Goal: Information Seeking & Learning: Learn about a topic

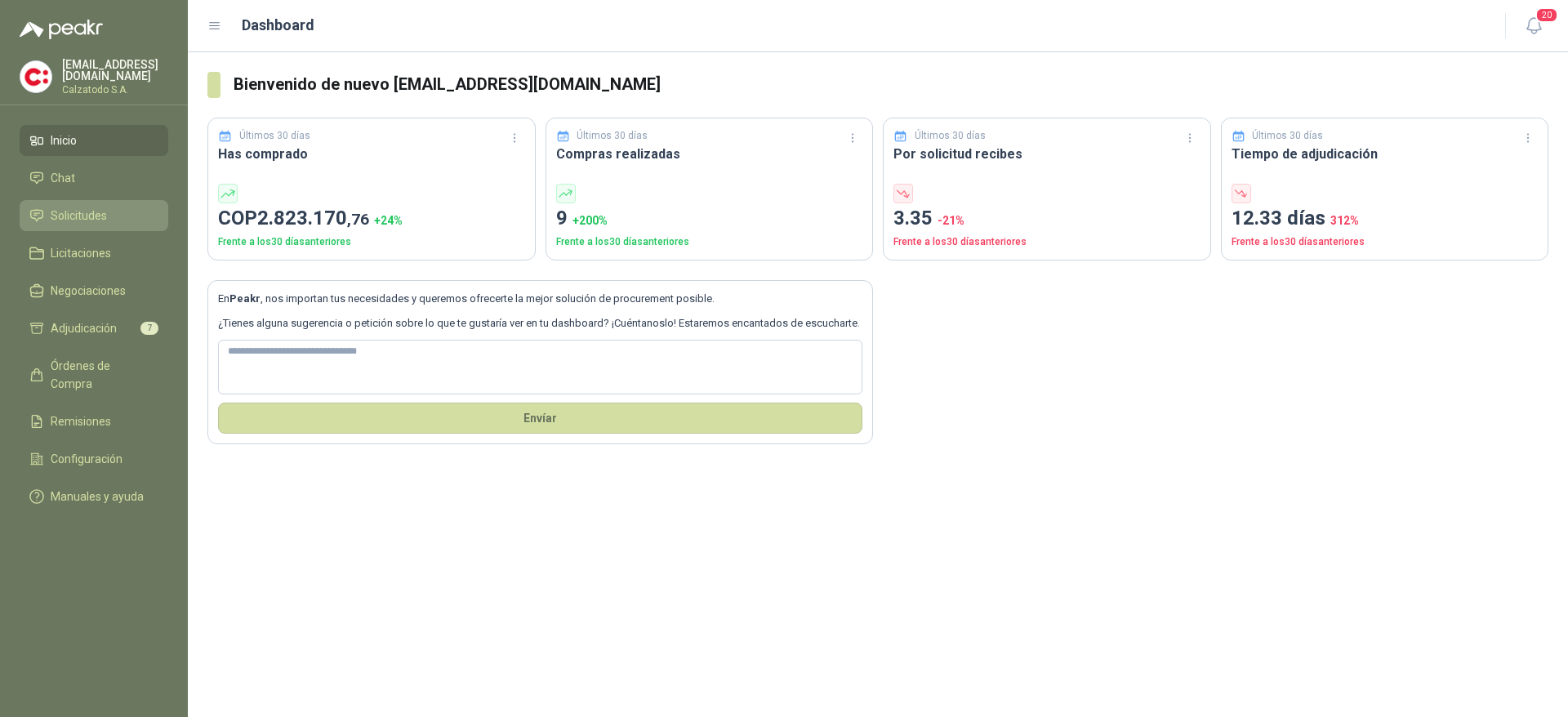
click at [120, 206] on li "Solicitudes" at bounding box center [94, 215] width 129 height 18
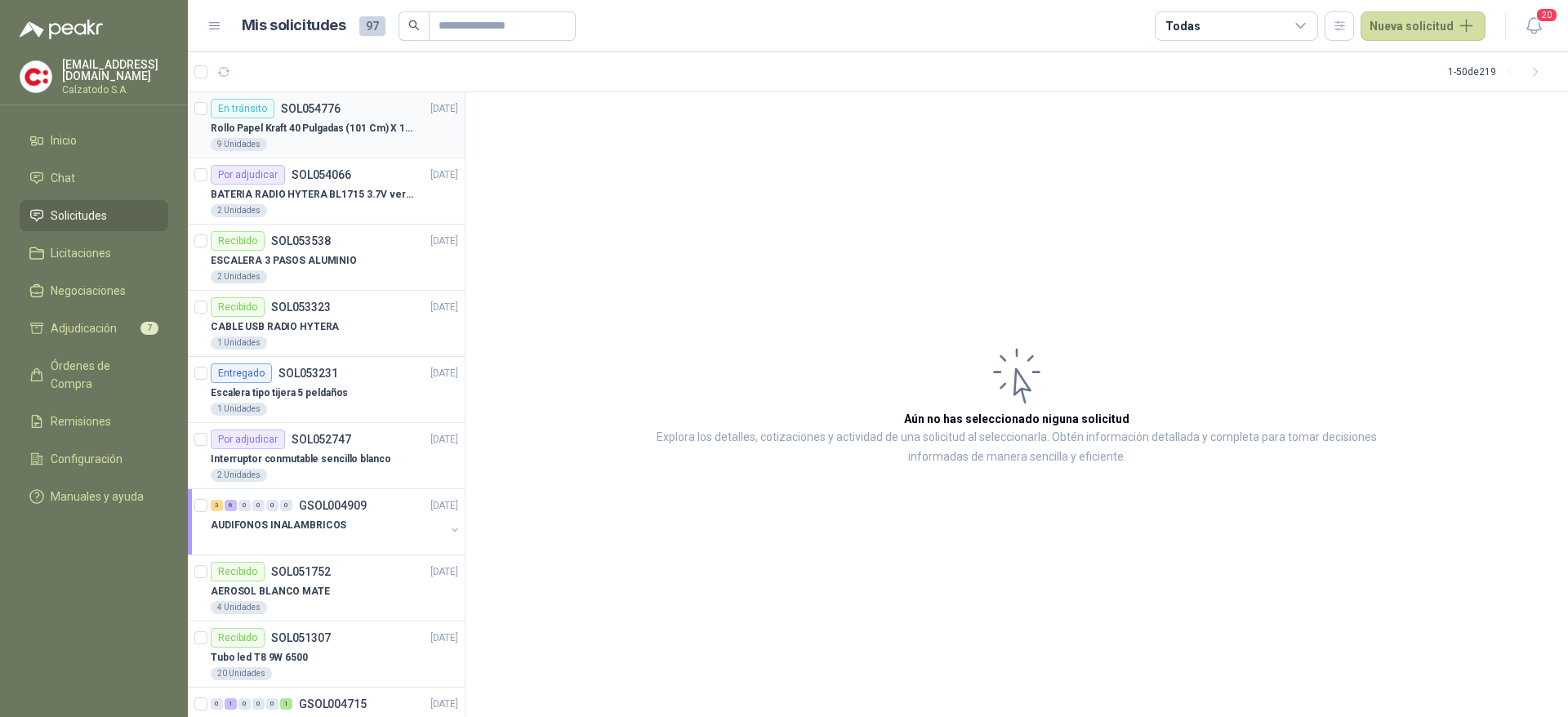
click at [321, 148] on div "9 Unidades" at bounding box center [334, 144] width 248 height 13
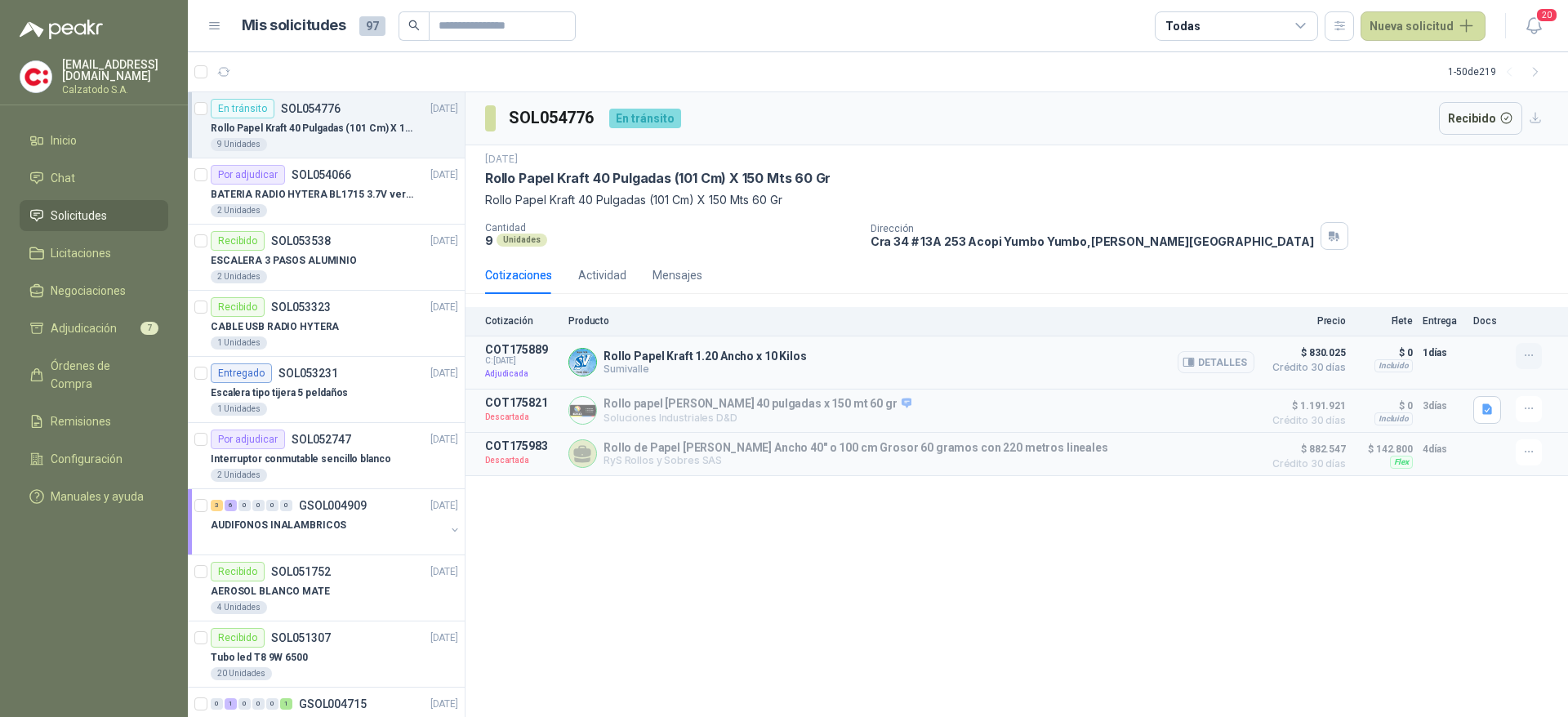
click at [1520, 356] on button "button" at bounding box center [1529, 356] width 26 height 26
click at [1174, 252] on div "[DATE] Rollo Papel [PERSON_NAME] 40 Pulgadas (101 Cm) X 150 Mts 60 Gr Rollo Pap…" at bounding box center [1017, 200] width 1103 height 111
click at [345, 318] on div "CABLE USB RADIO HYTERA" at bounding box center [334, 327] width 248 height 20
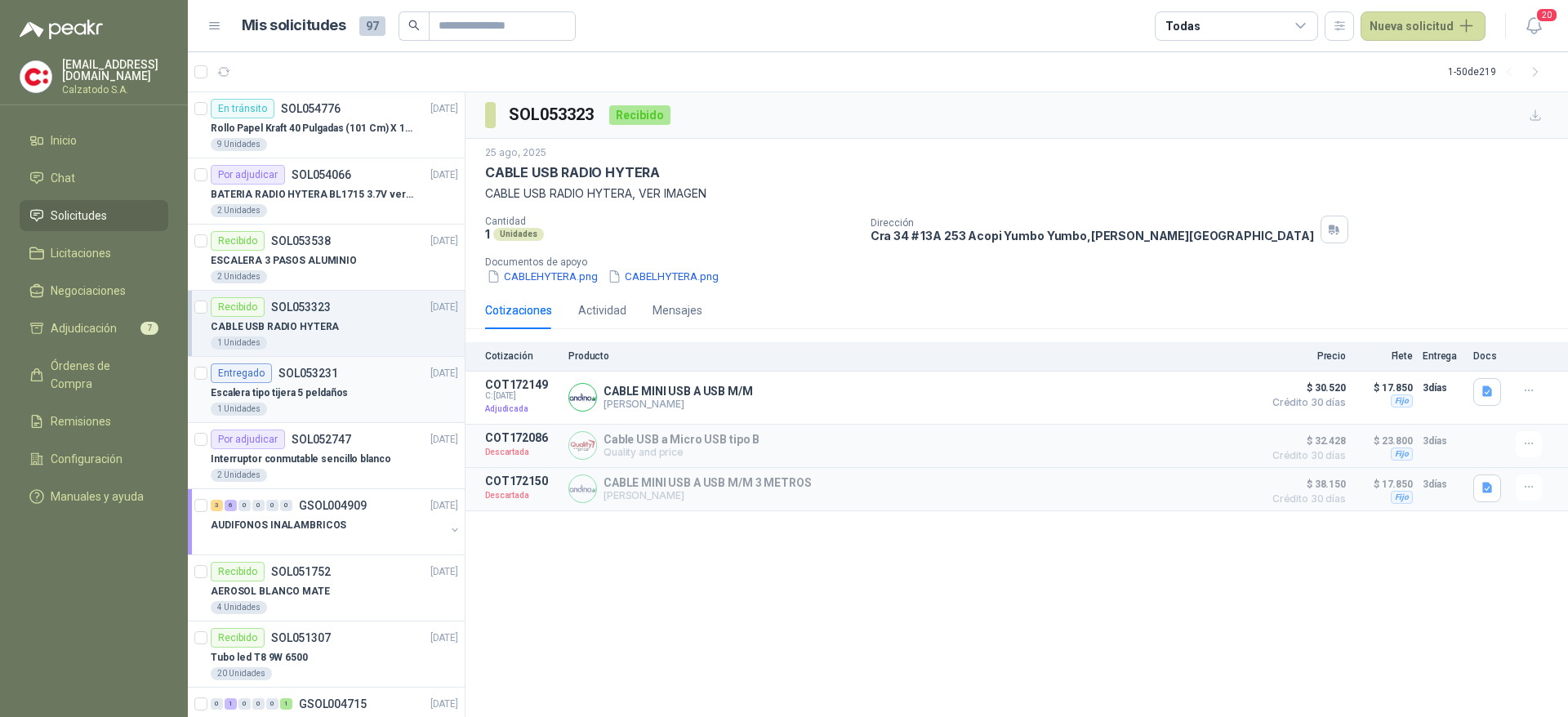
click at [343, 383] on div "Escalera tipo tijera 5 peldaños" at bounding box center [334, 393] width 248 height 20
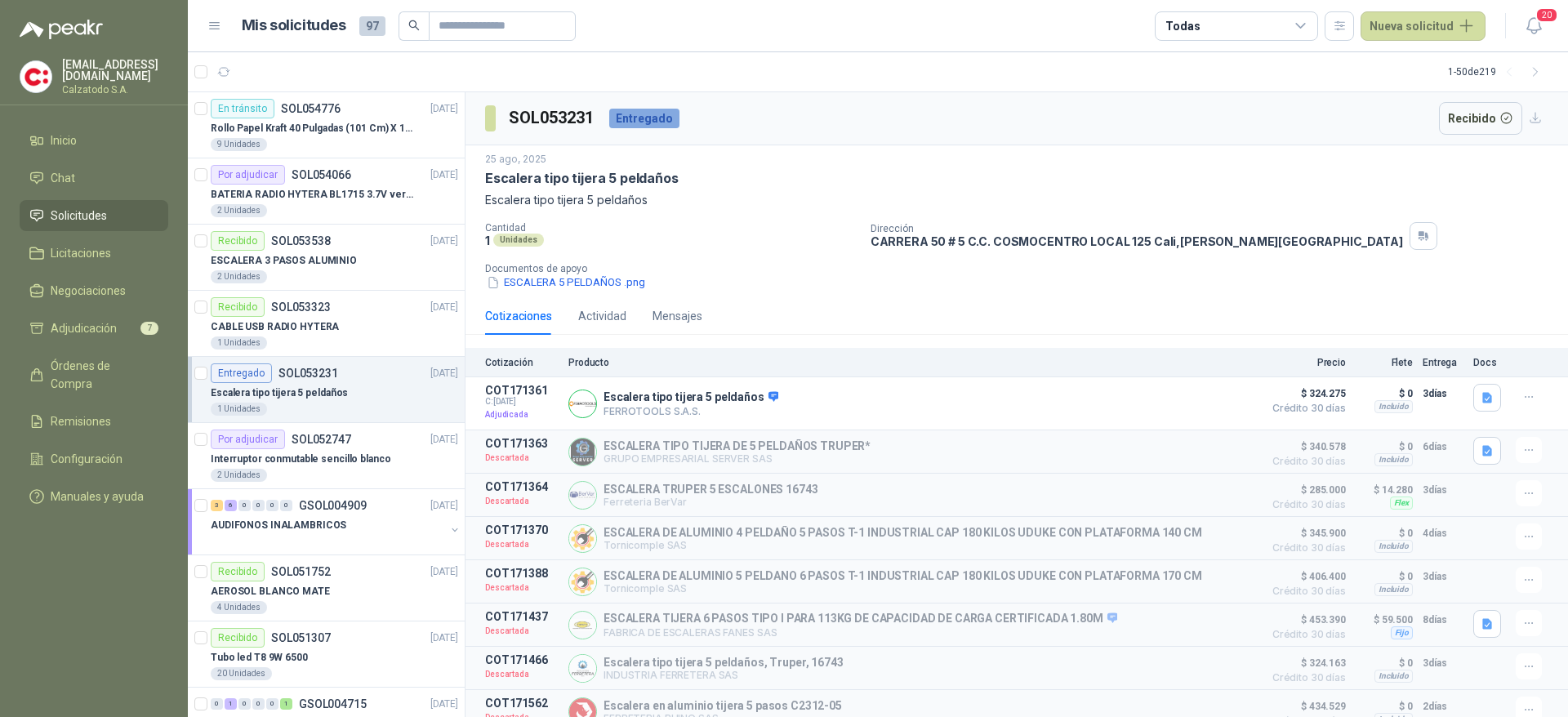
scroll to position [122, 0]
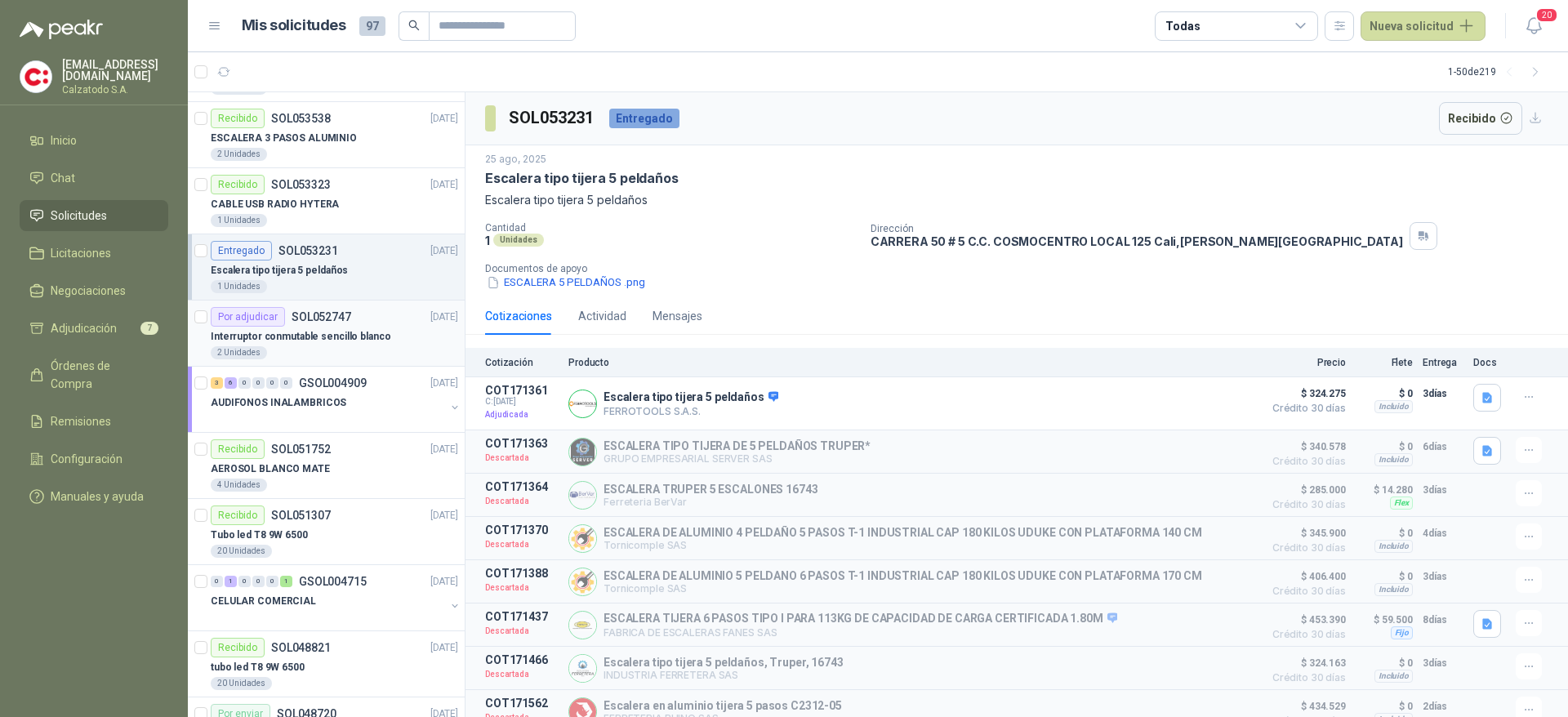
click at [338, 338] on p "Interruptor conmutable sencillo blanco" at bounding box center [300, 337] width 180 height 16
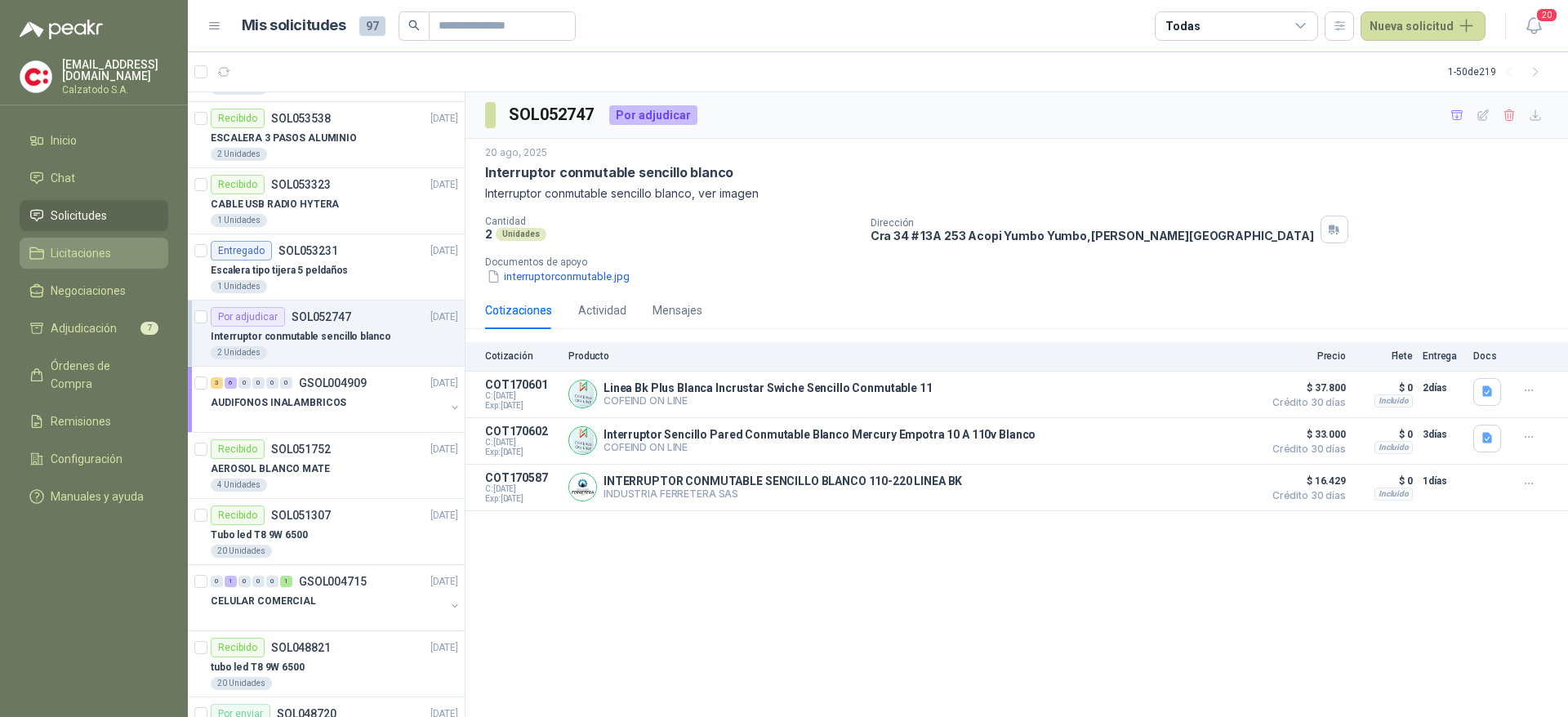
click at [106, 238] on link "Licitaciones" at bounding box center [94, 253] width 149 height 31
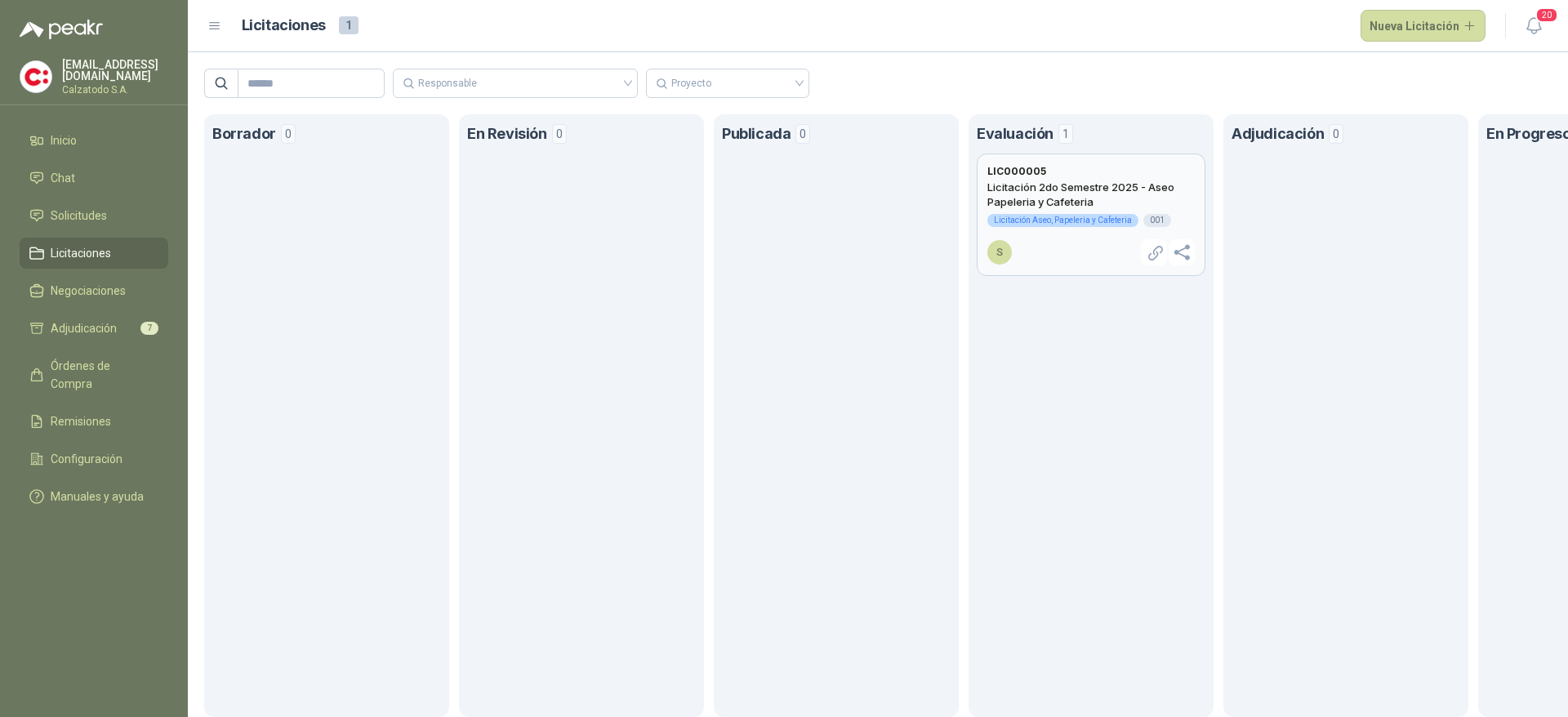
click at [1023, 193] on h2 "Licitación 2do Semestre 2025 - Aseo Papeleria y Cafeteria" at bounding box center [1091, 195] width 207 height 30
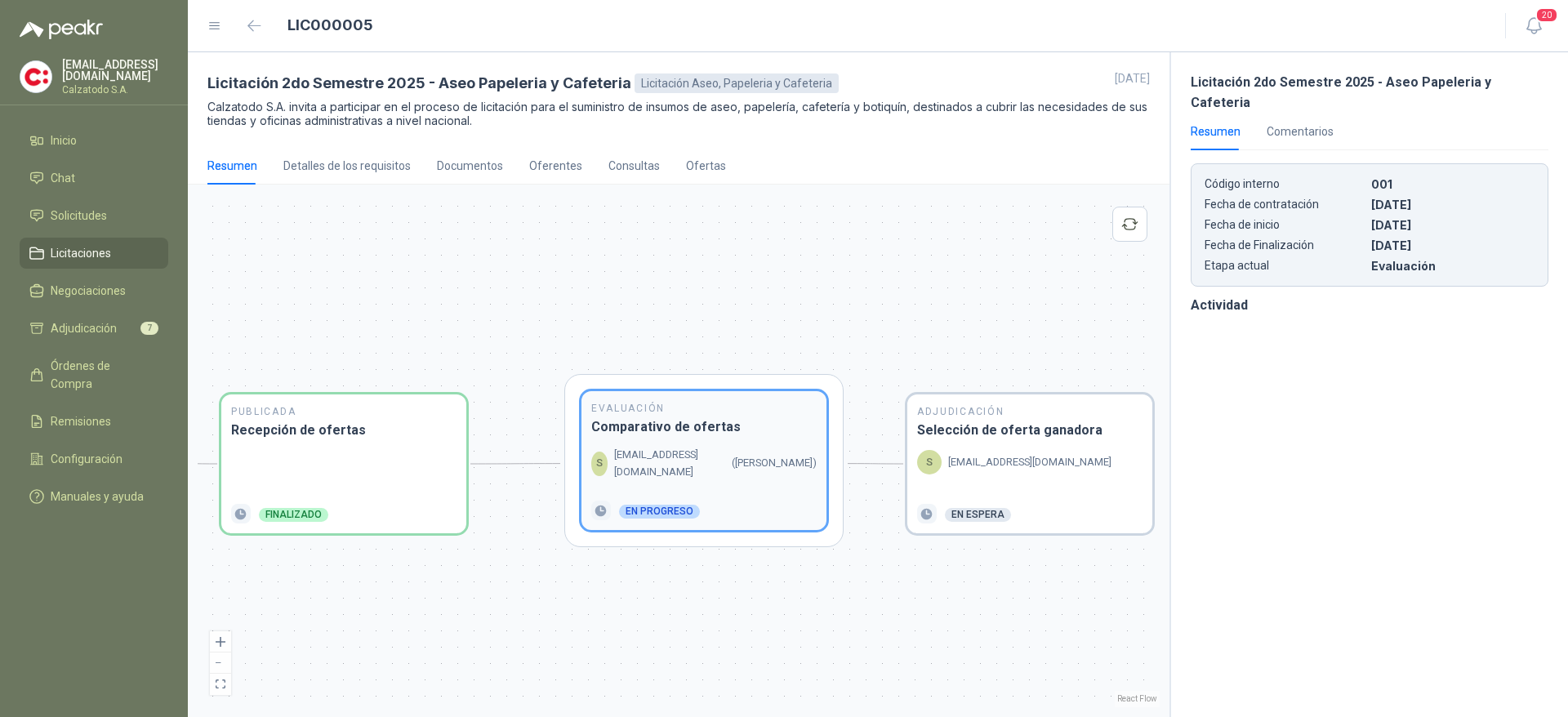
click at [725, 472] on p "[EMAIL_ADDRESS][DOMAIN_NAME]" at bounding box center [669, 463] width 111 height 34
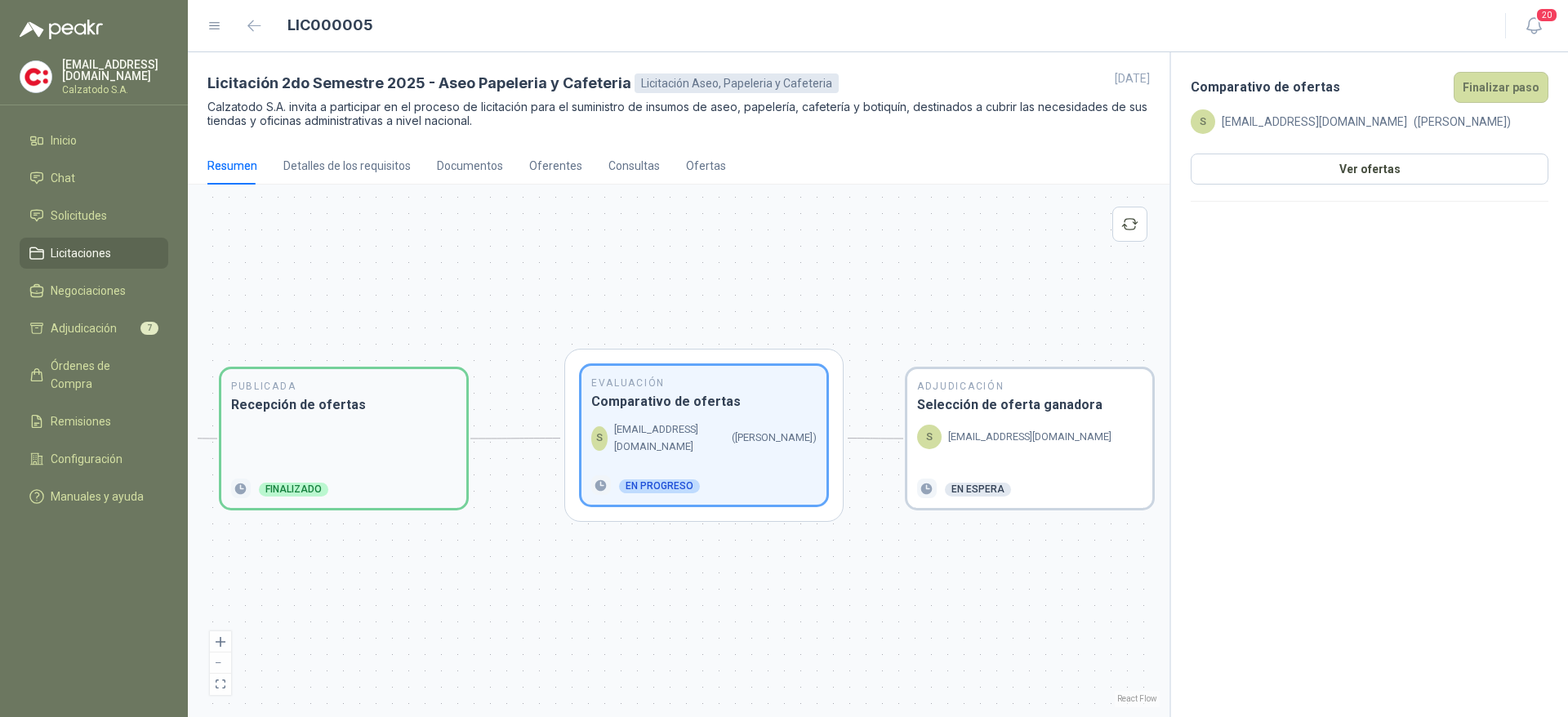
click at [436, 444] on div at bounding box center [343, 446] width 225 height 44
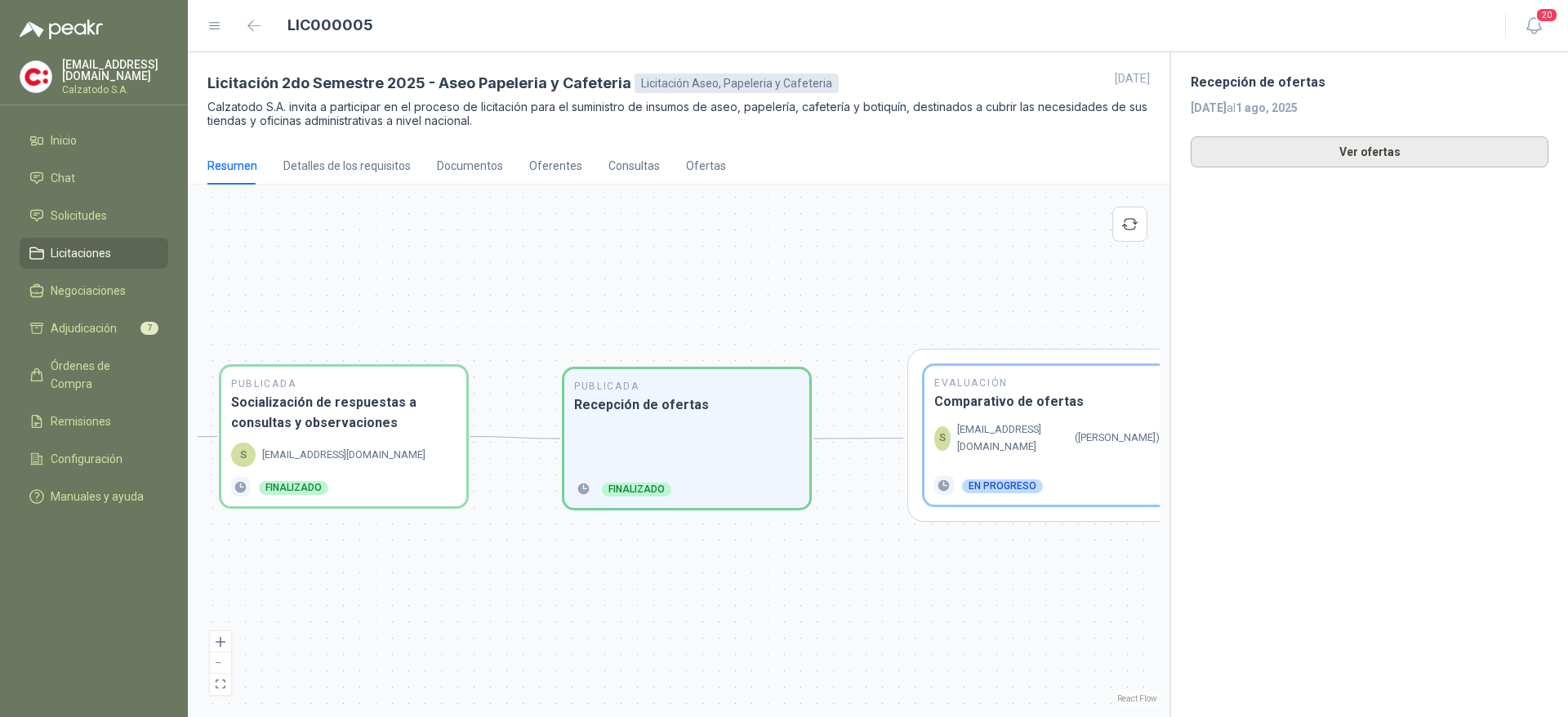
click at [1318, 148] on button "Ver ofertas" at bounding box center [1370, 152] width 358 height 31
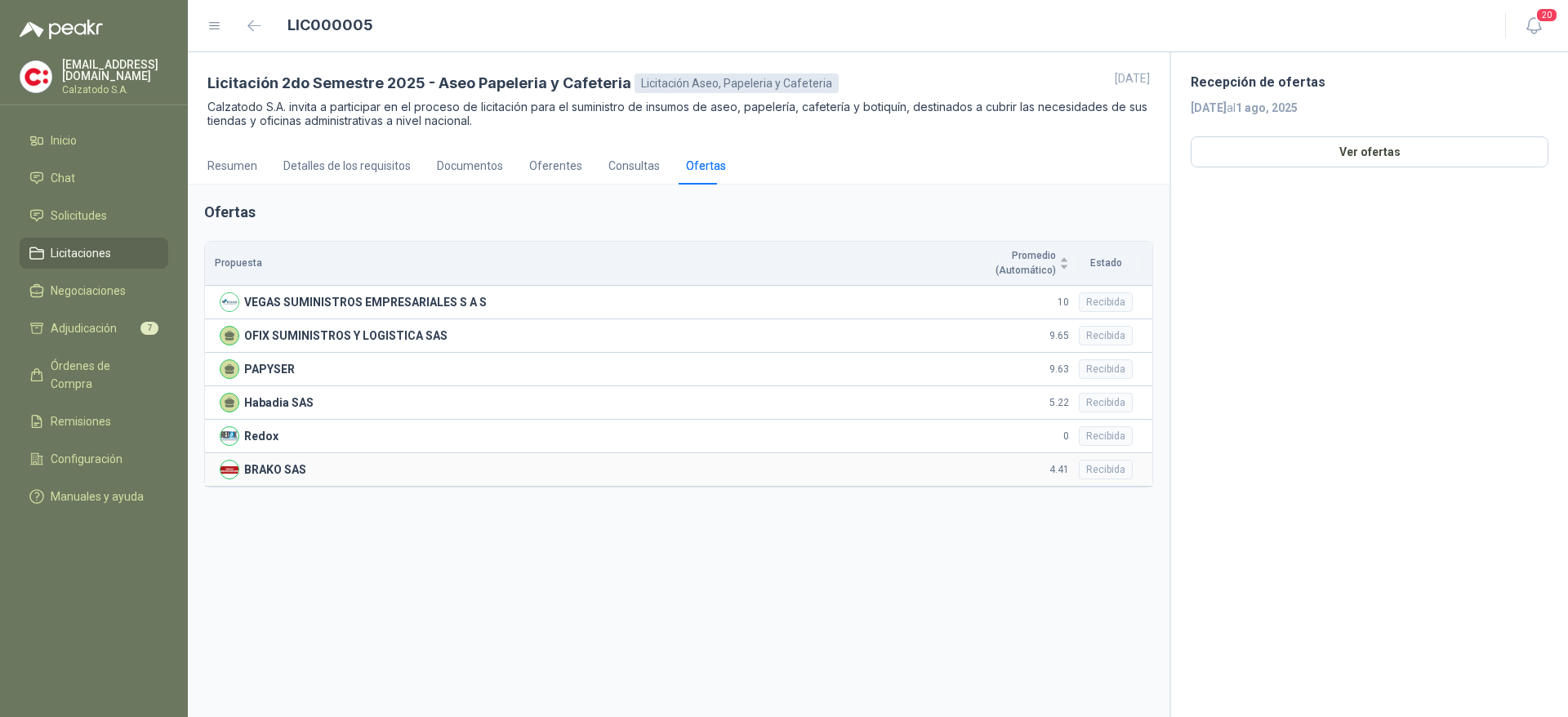
click at [276, 470] on p "BRAKO SAS" at bounding box center [275, 469] width 62 height 18
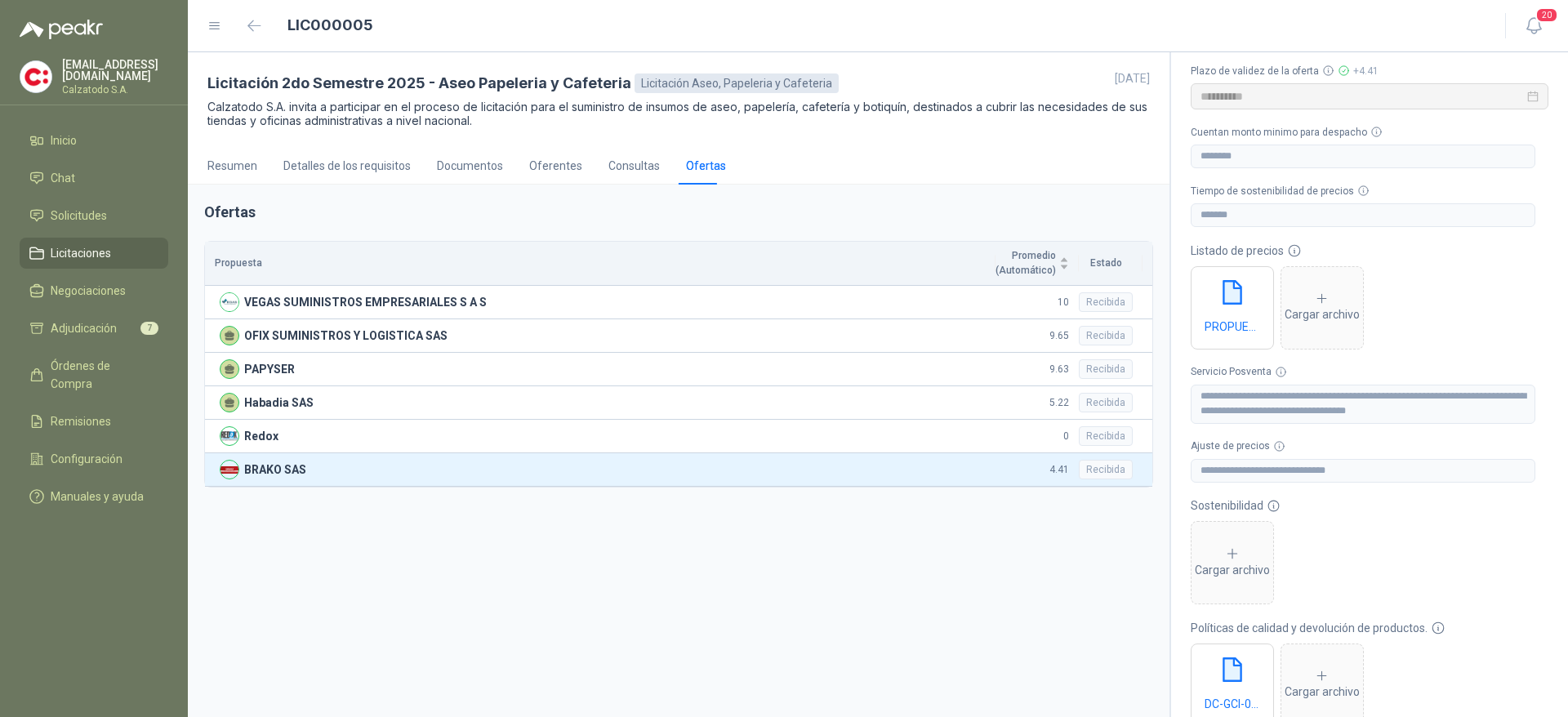
scroll to position [393, 0]
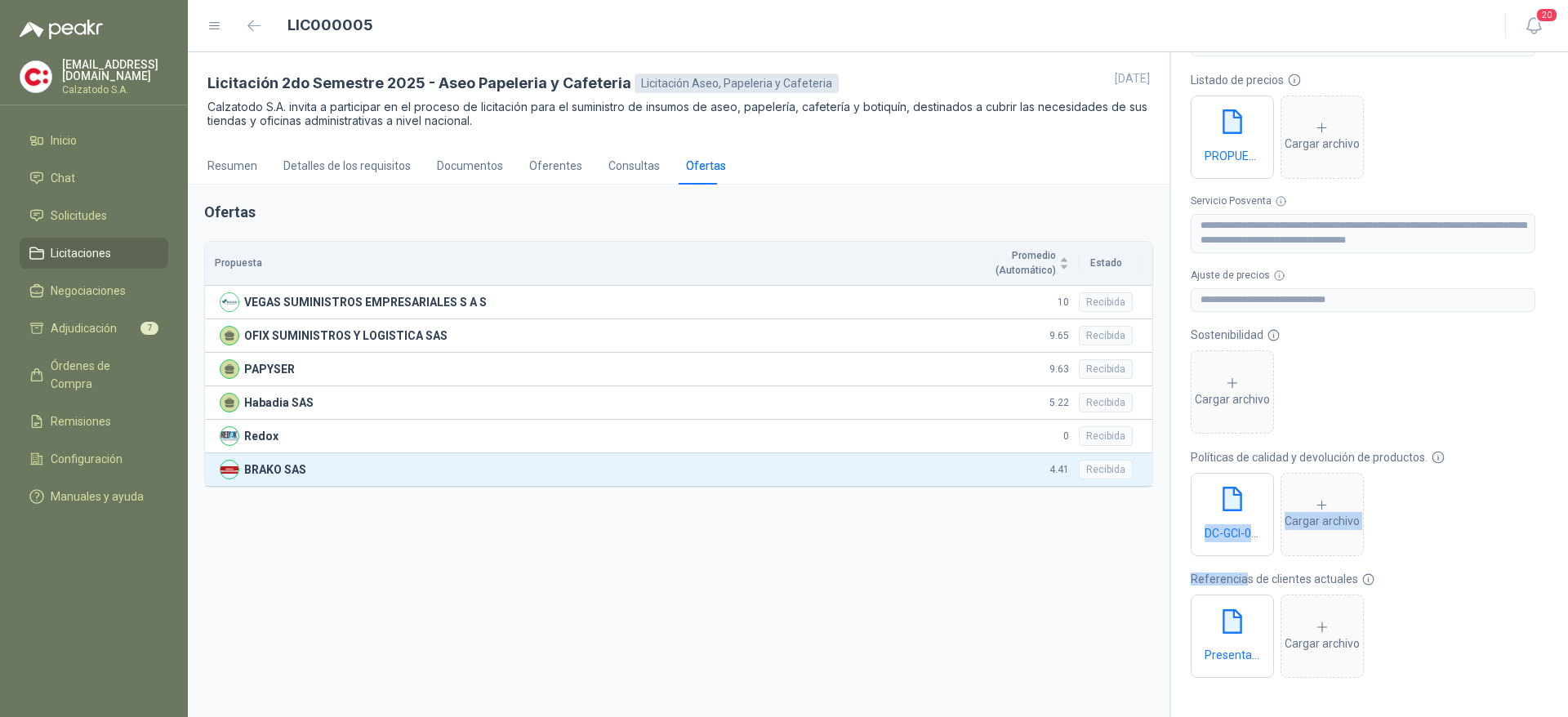
drag, startPoint x: 1245, startPoint y: 527, endPoint x: 1242, endPoint y: 569, distance: 42.1
click at [1242, 569] on form "**********" at bounding box center [1370, 237] width 358 height 921
click at [1225, 633] on icon "eye" at bounding box center [1223, 635] width 13 height 10
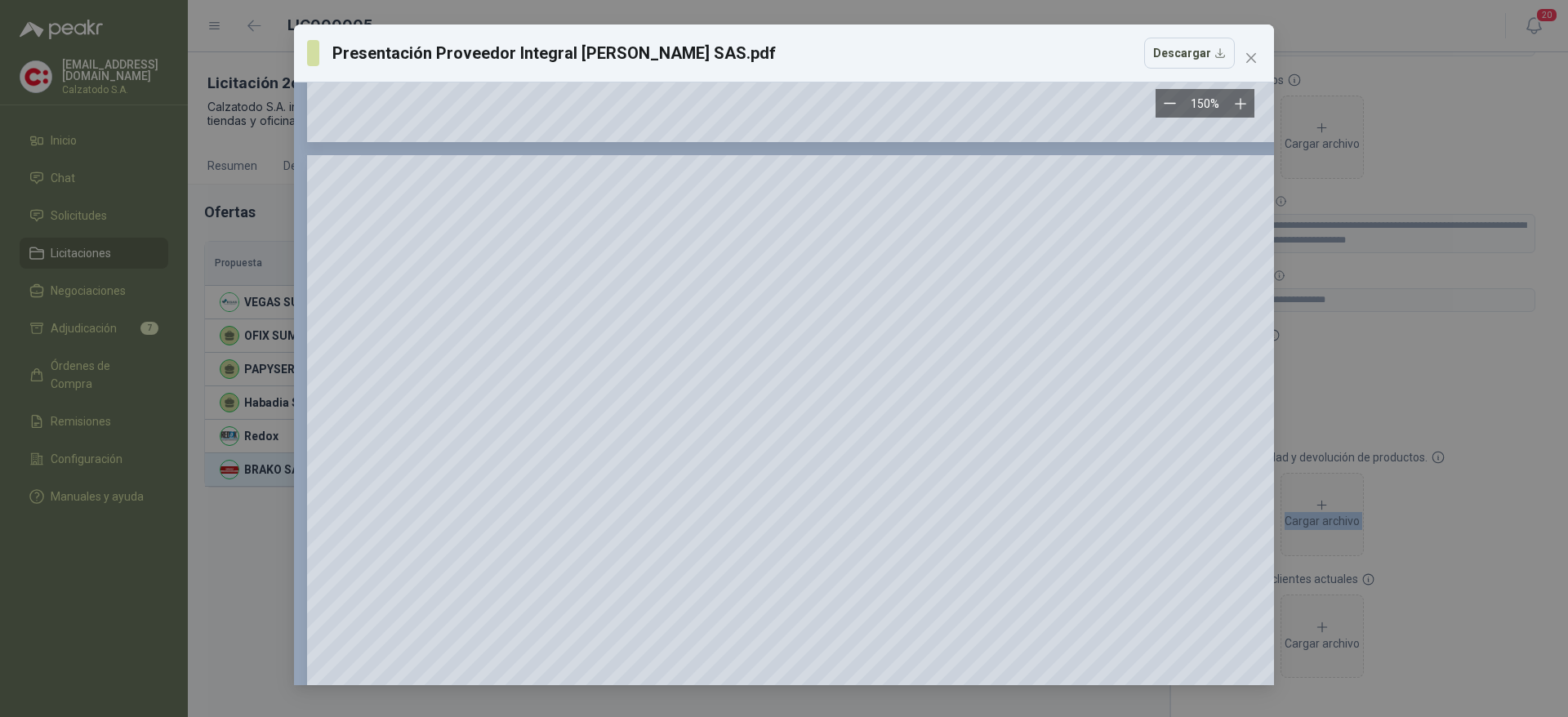
scroll to position [5390, 0]
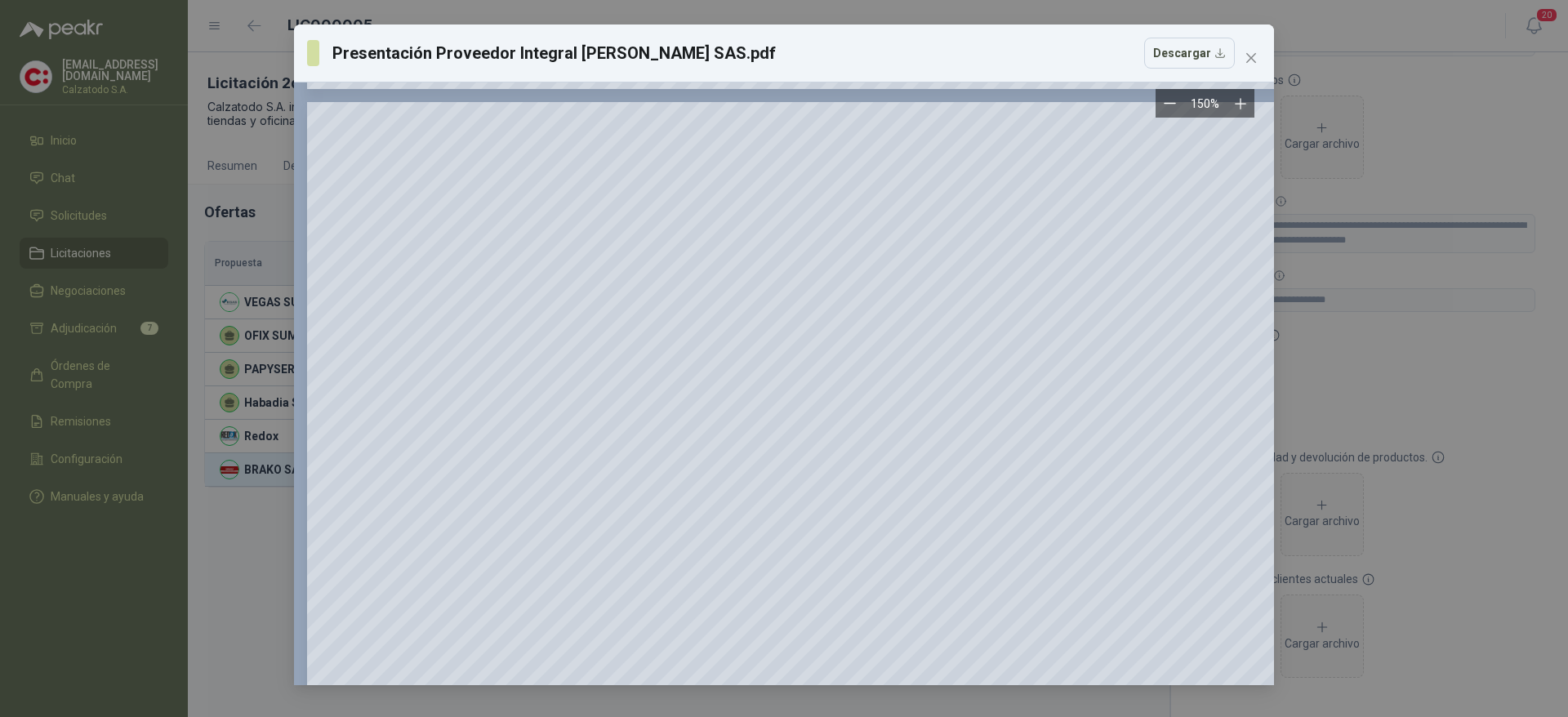
drag, startPoint x: 862, startPoint y: 685, endPoint x: 1023, endPoint y: 685, distance: 161.0
click at [1023, 685] on div "150 %" at bounding box center [784, 384] width 980 height 602
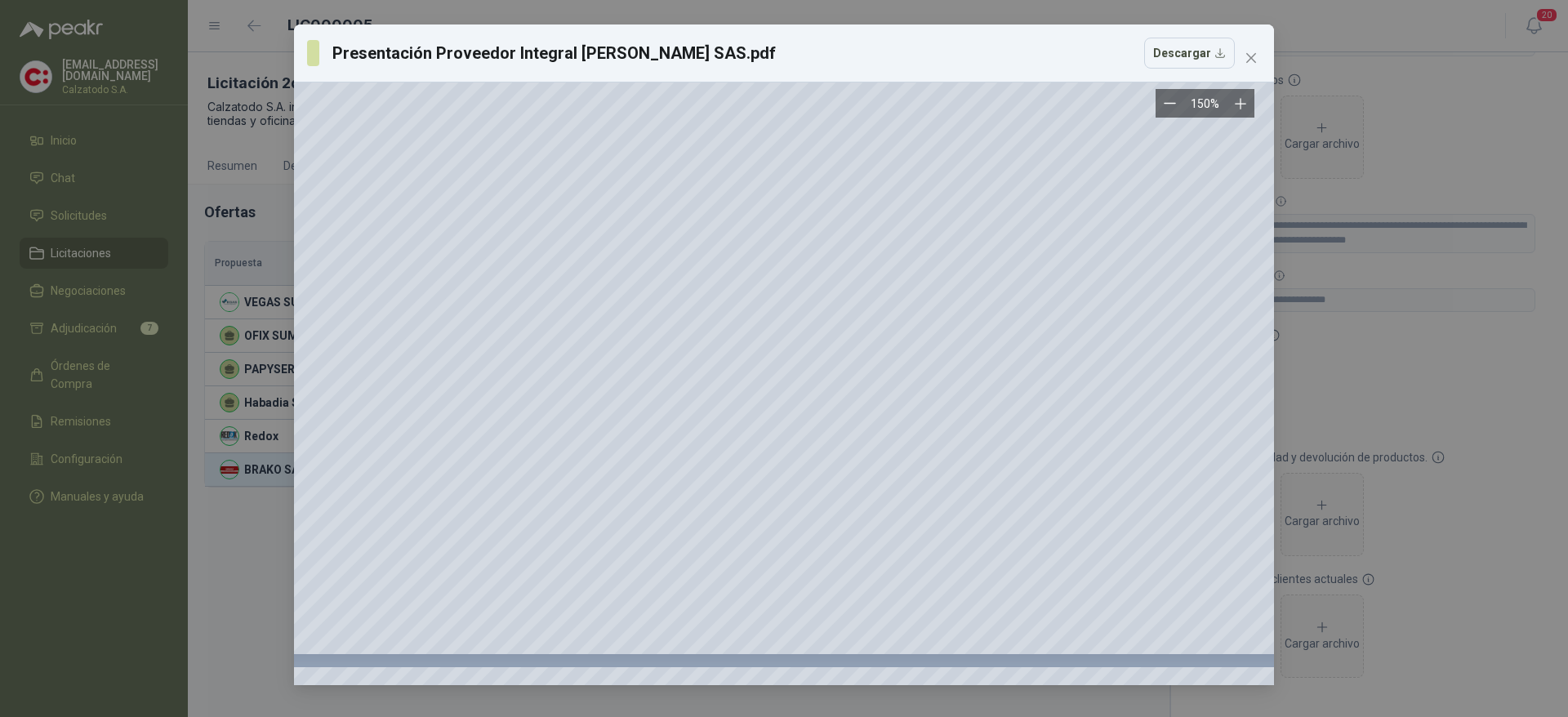
scroll to position [748, 29]
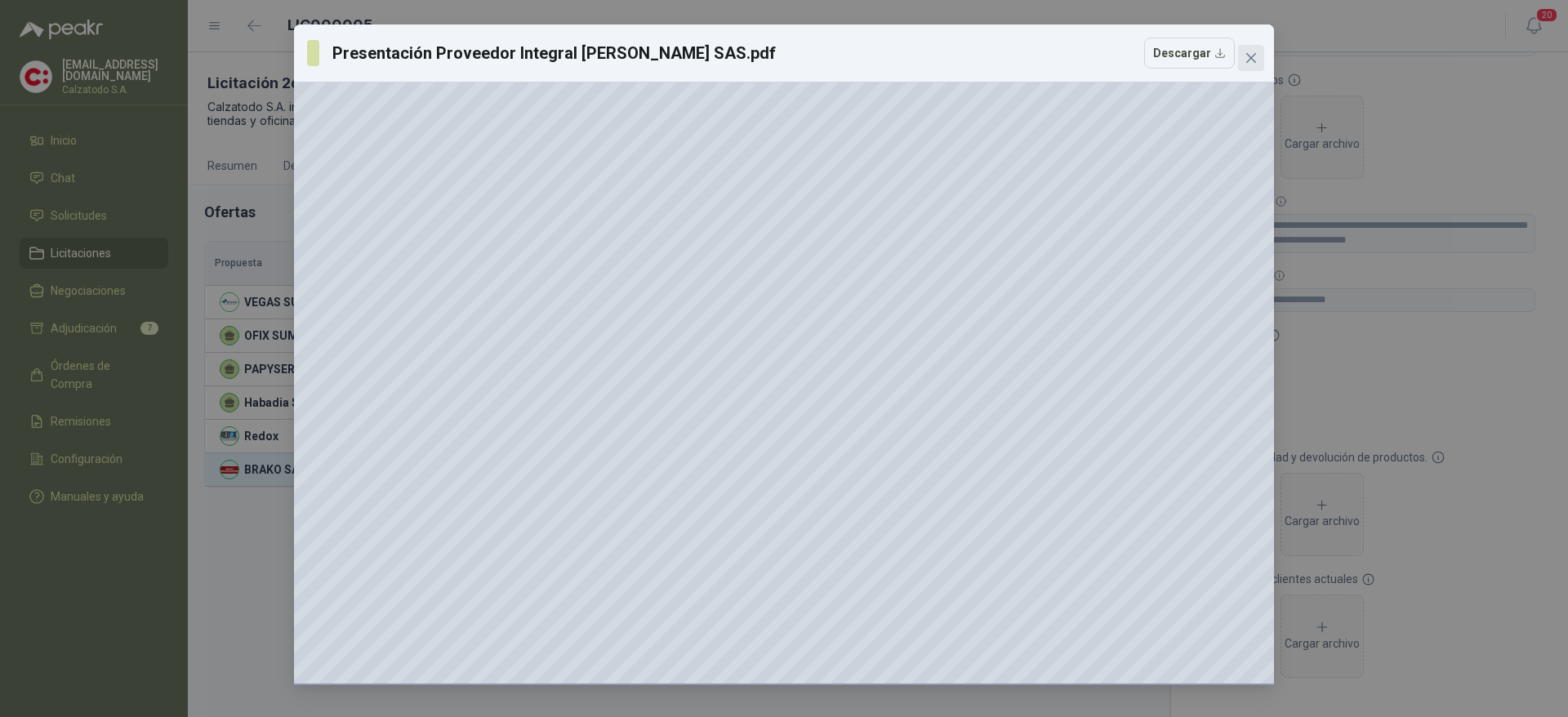
click at [1245, 52] on icon "close" at bounding box center [1251, 58] width 13 height 13
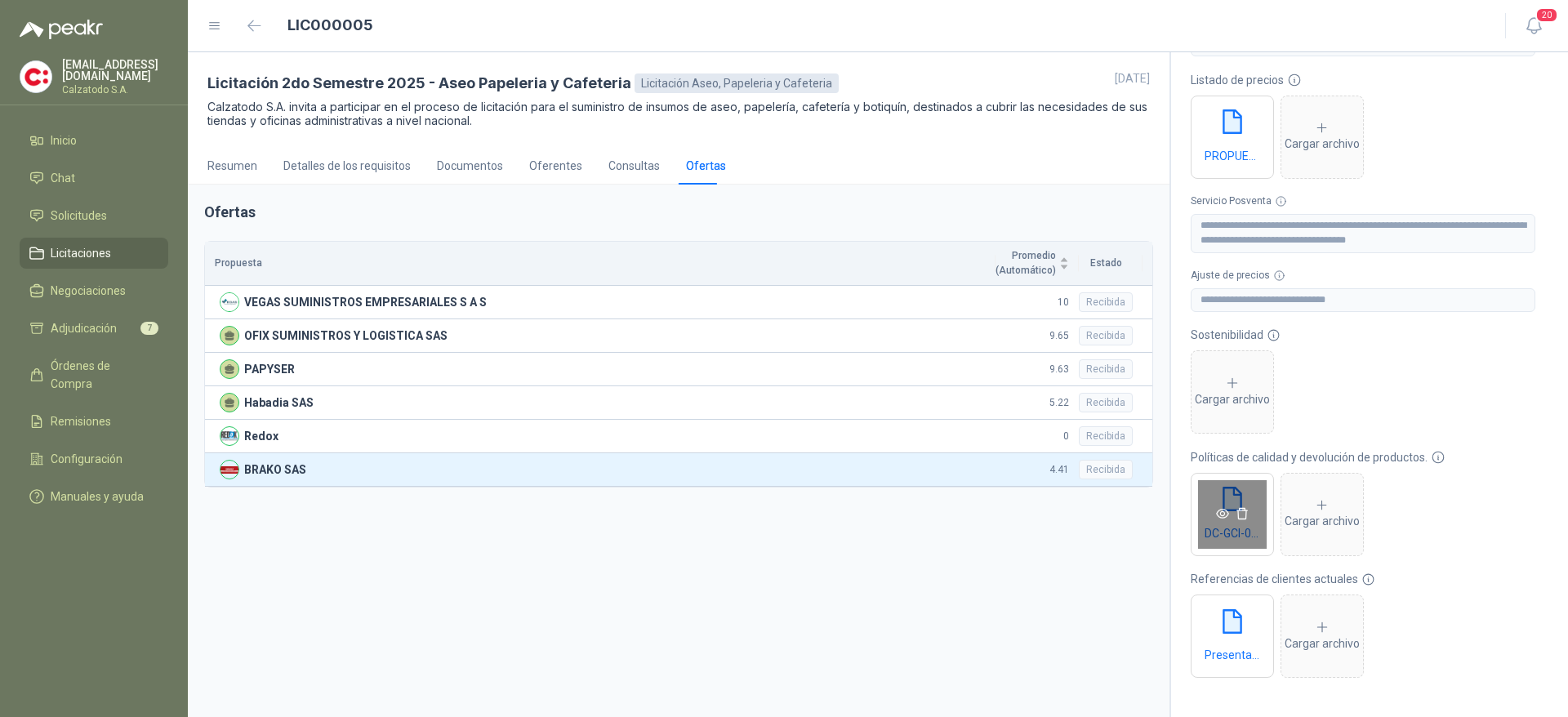
click at [1225, 509] on icon "eye" at bounding box center [1223, 514] width 13 height 10
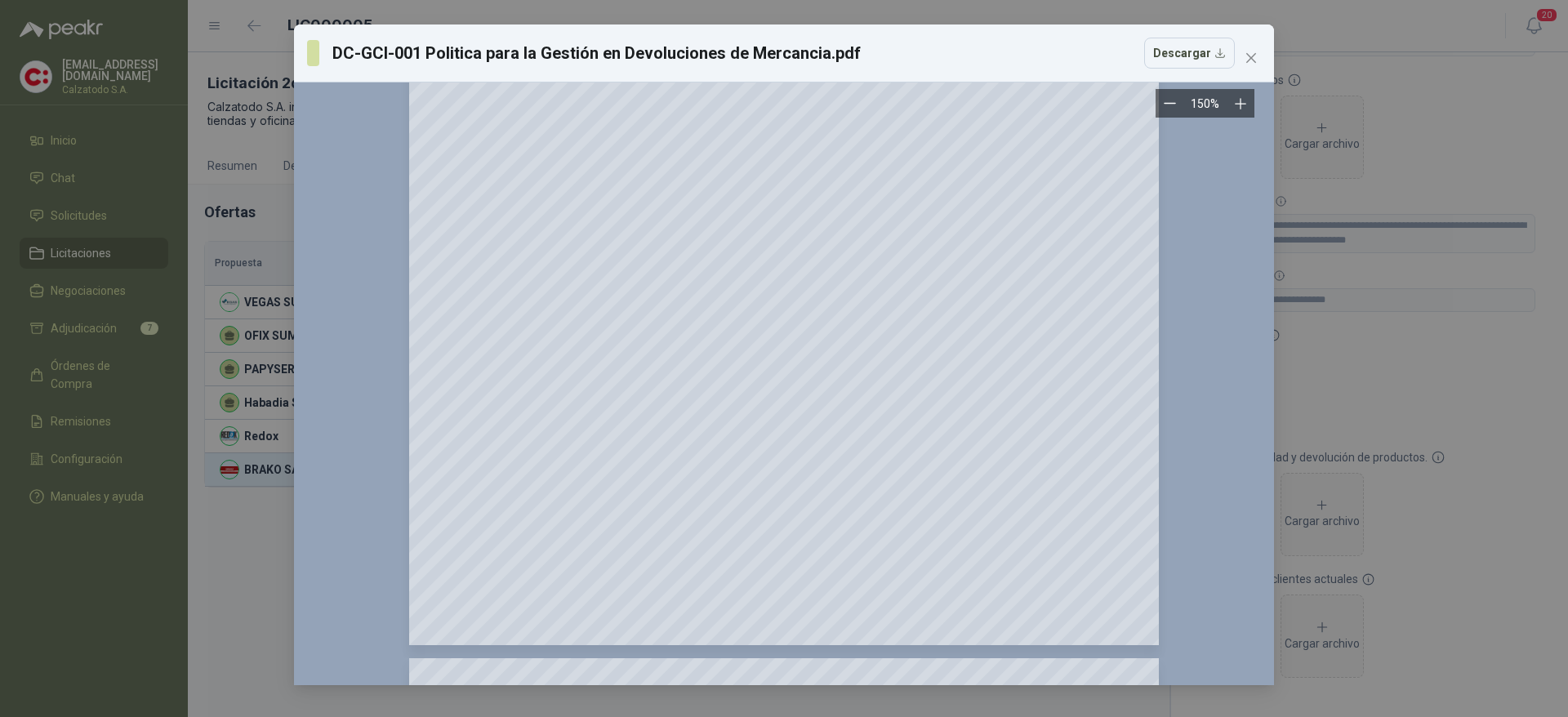
scroll to position [1715, 0]
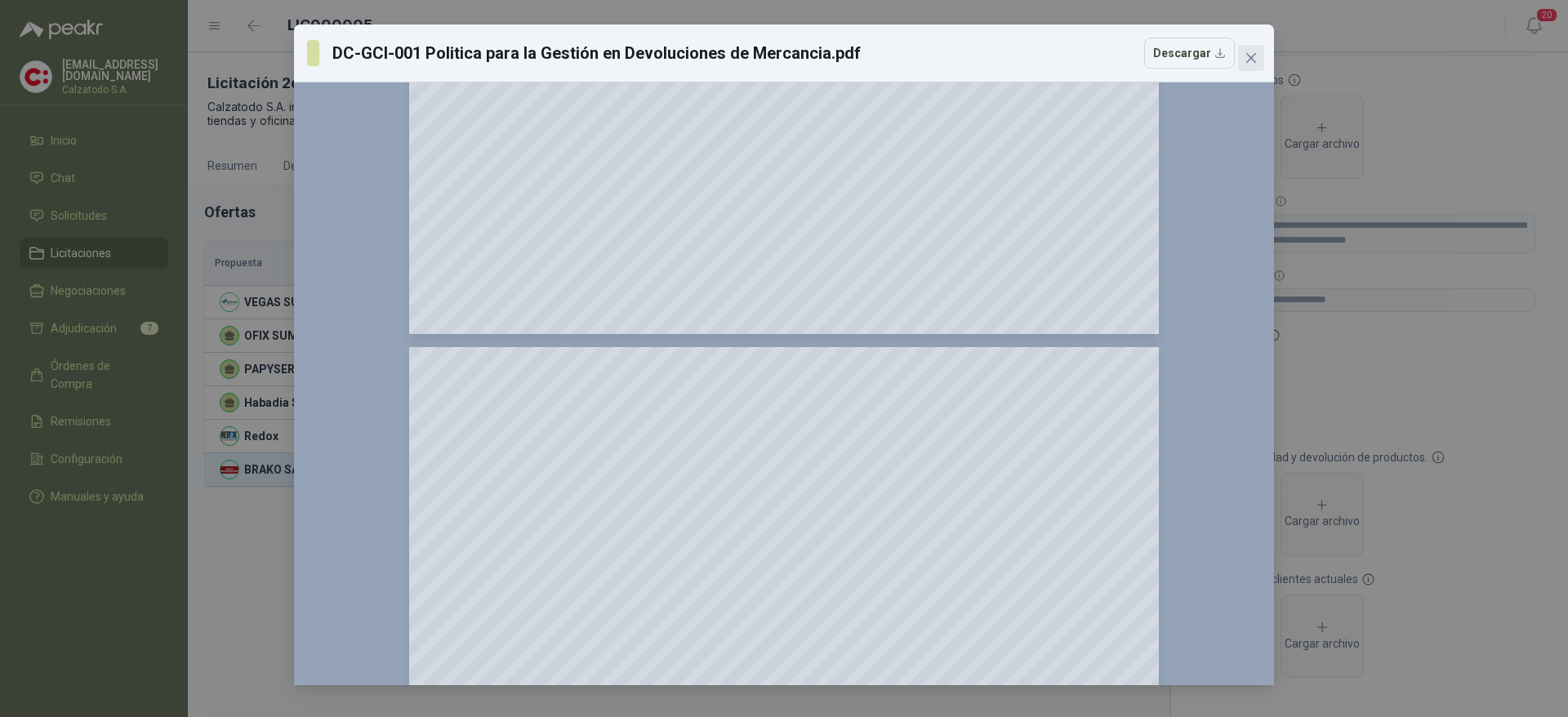
click at [1259, 56] on span "Close" at bounding box center [1252, 58] width 26 height 13
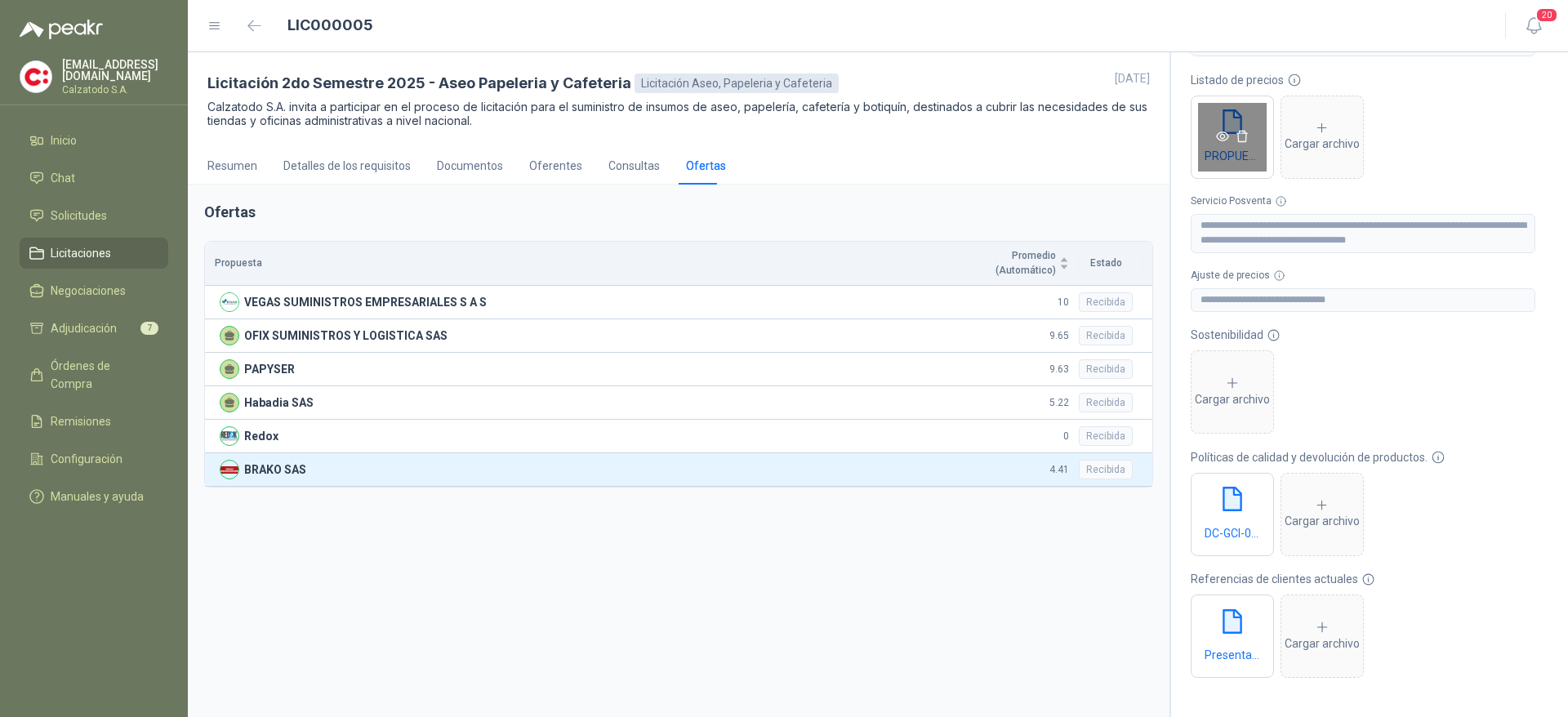
click at [1222, 136] on icon "eye" at bounding box center [1223, 136] width 13 height 13
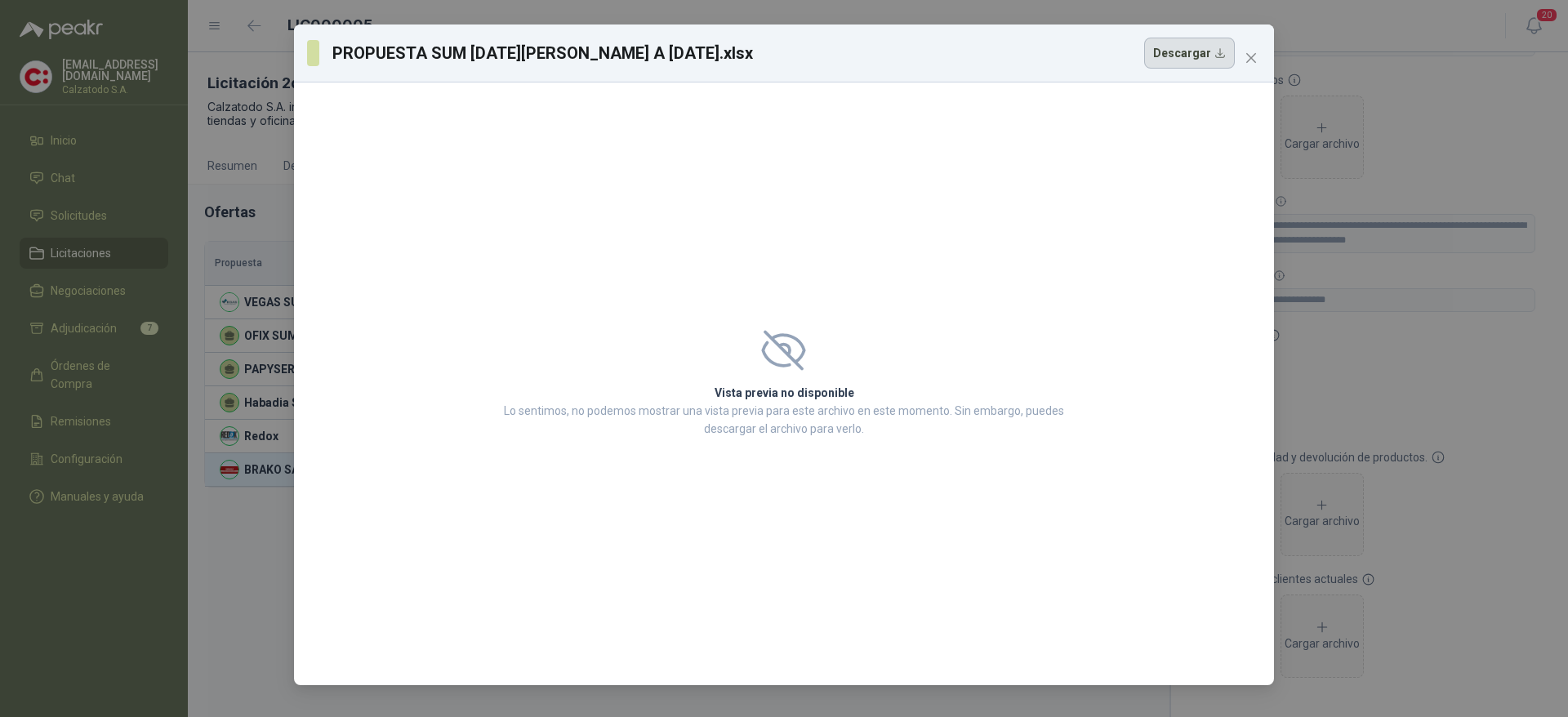
click at [1193, 59] on button "Descargar" at bounding box center [1190, 54] width 91 height 31
